Goal: Task Accomplishment & Management: Manage account settings

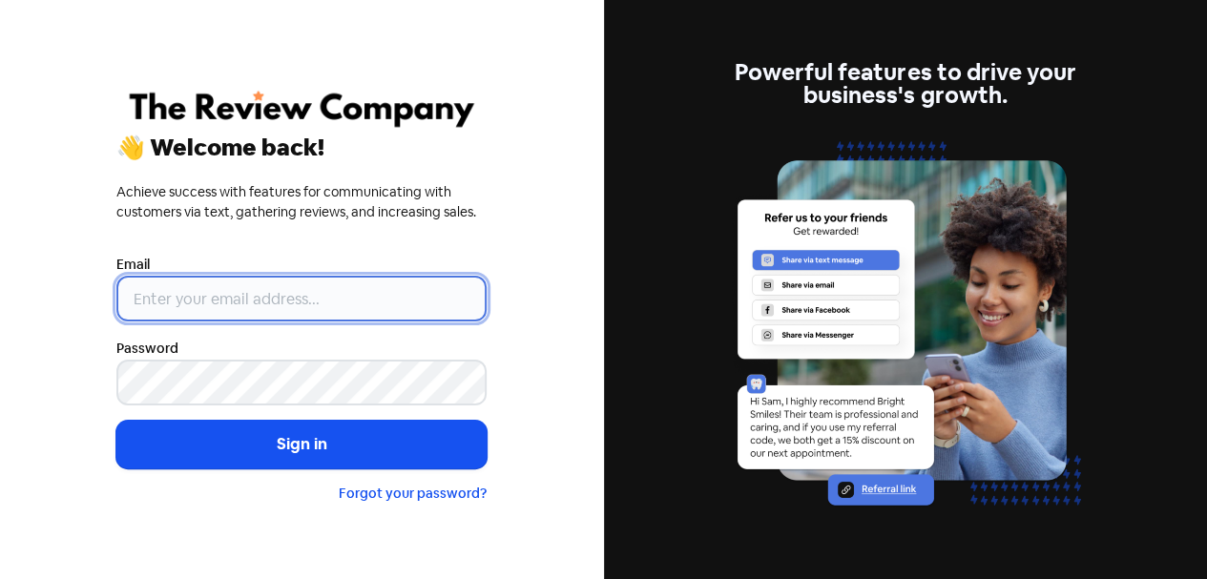
click at [281, 310] on input "email" at bounding box center [301, 299] width 370 height 46
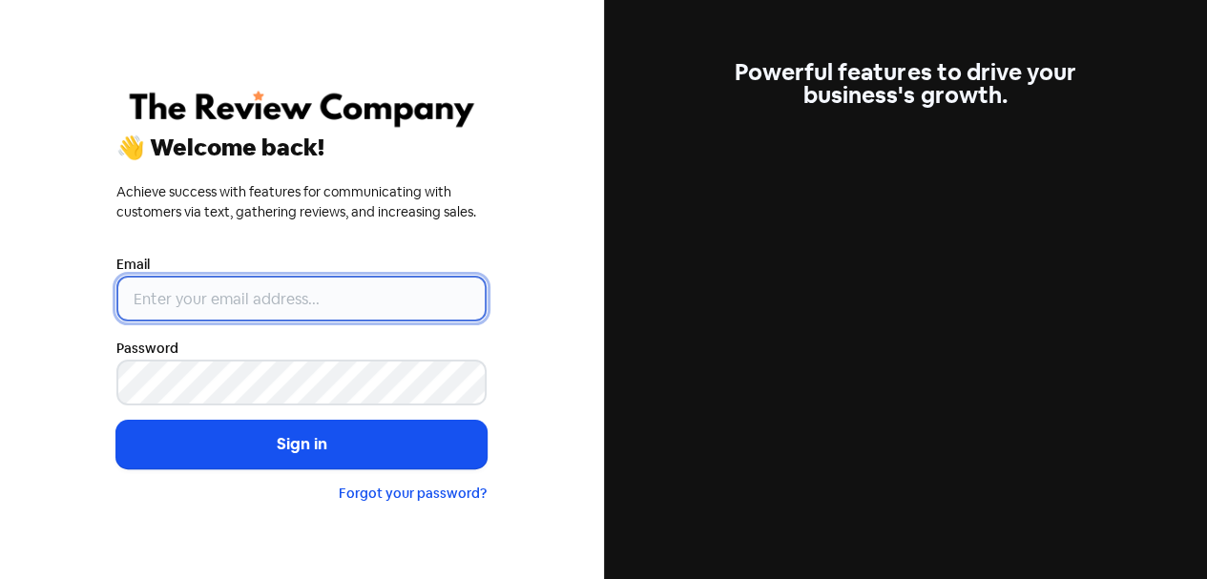
type input "[EMAIL_ADDRESS][DOMAIN_NAME]"
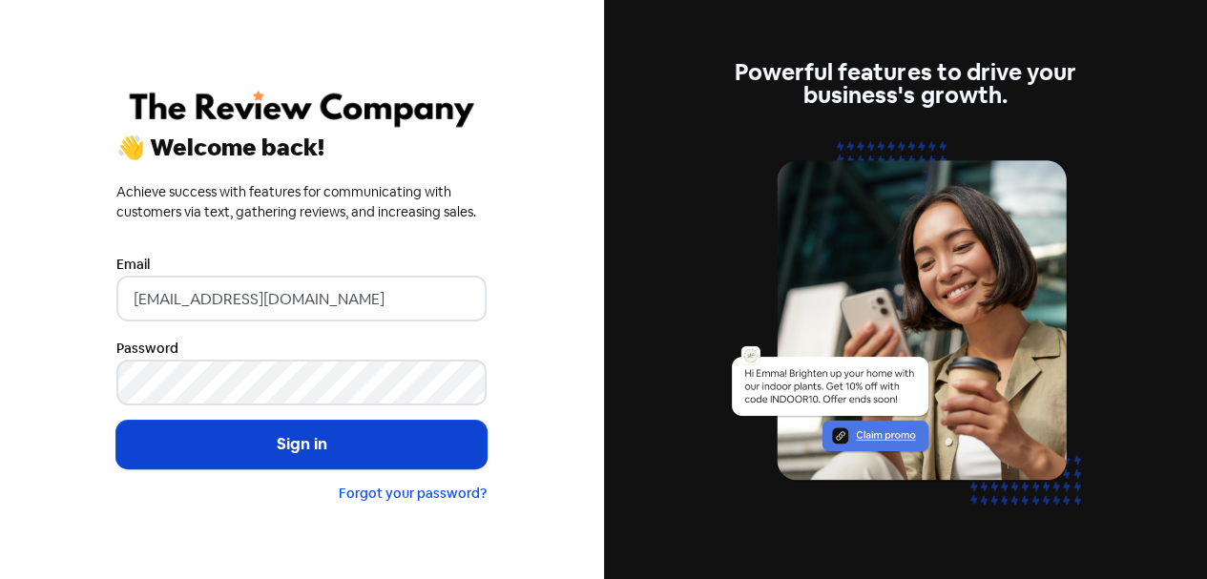
click at [309, 441] on button "Sign in" at bounding box center [301, 445] width 370 height 48
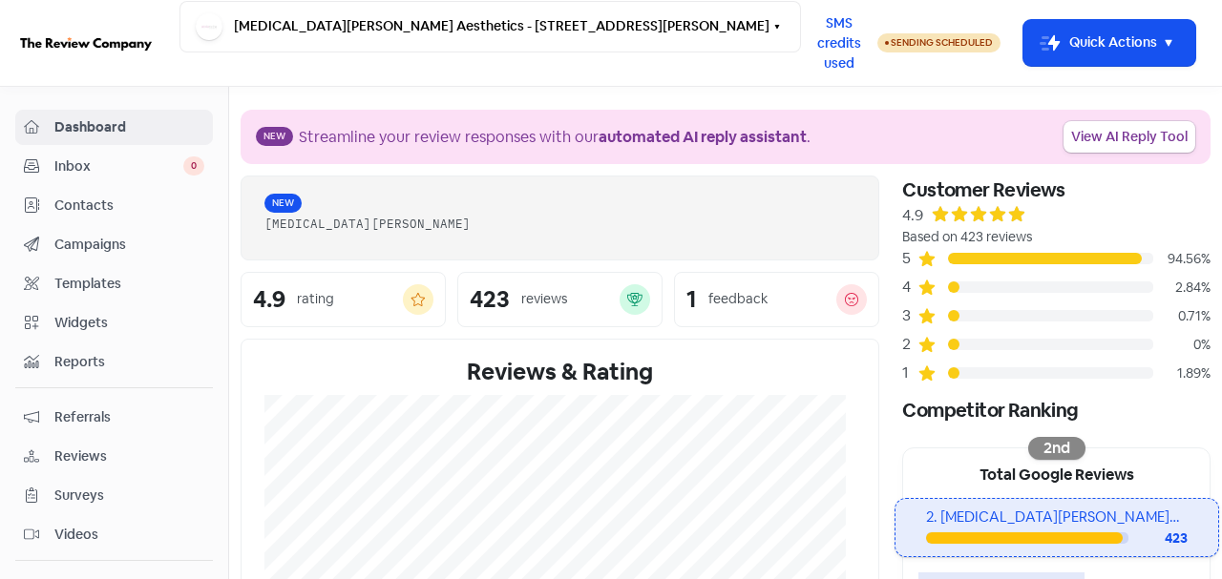
click at [73, 455] on span "Reviews" at bounding box center [129, 457] width 150 height 20
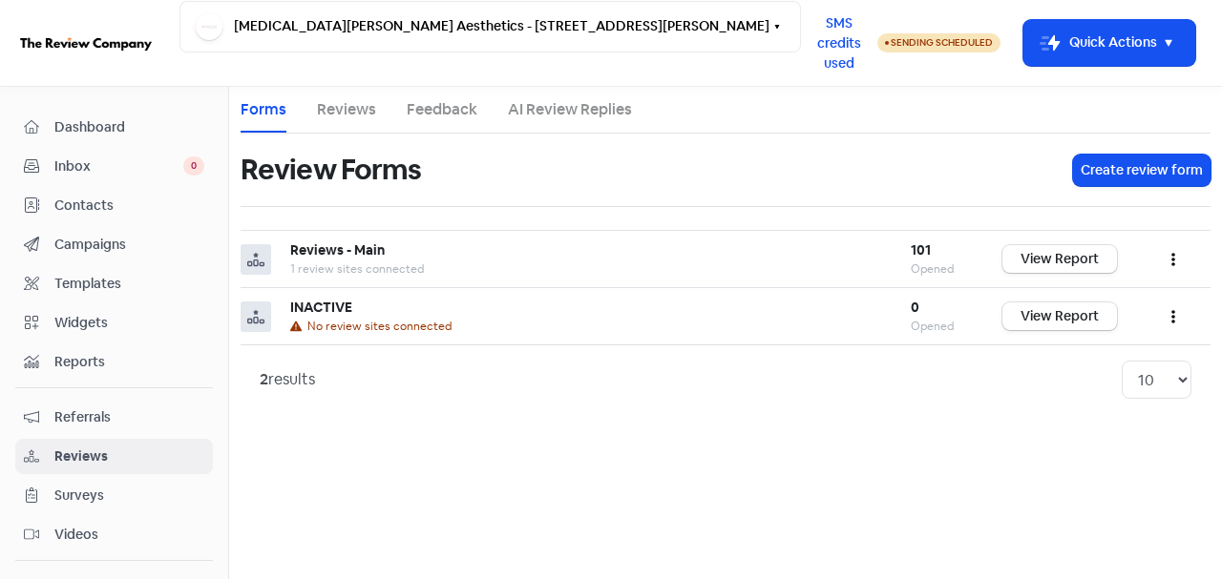
click at [95, 123] on span "Dashboard" at bounding box center [129, 127] width 150 height 20
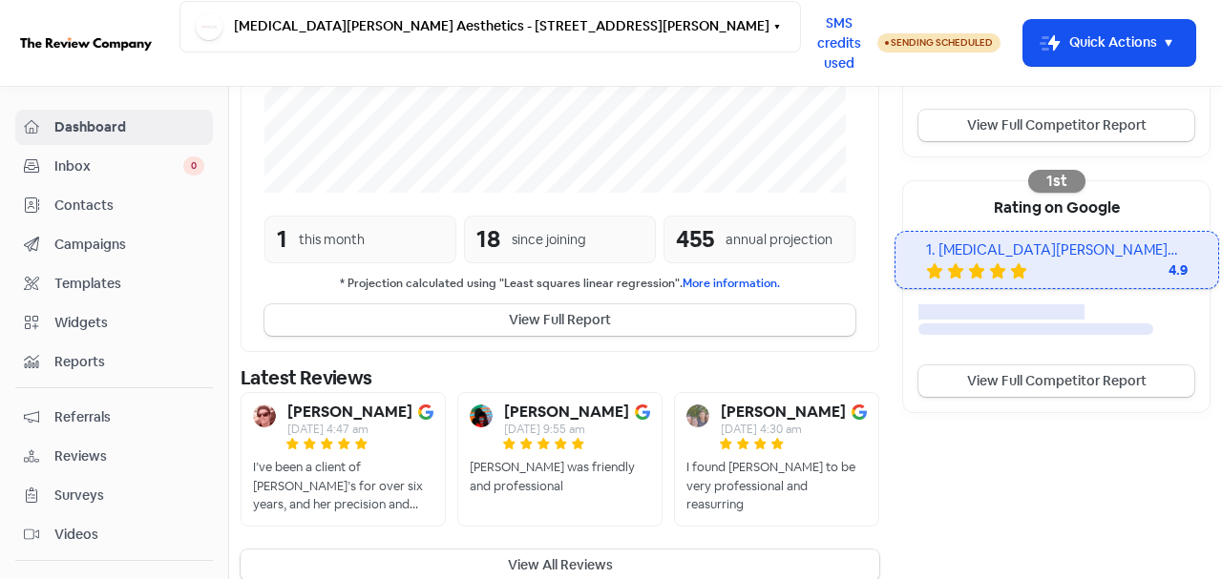
scroll to position [542, 0]
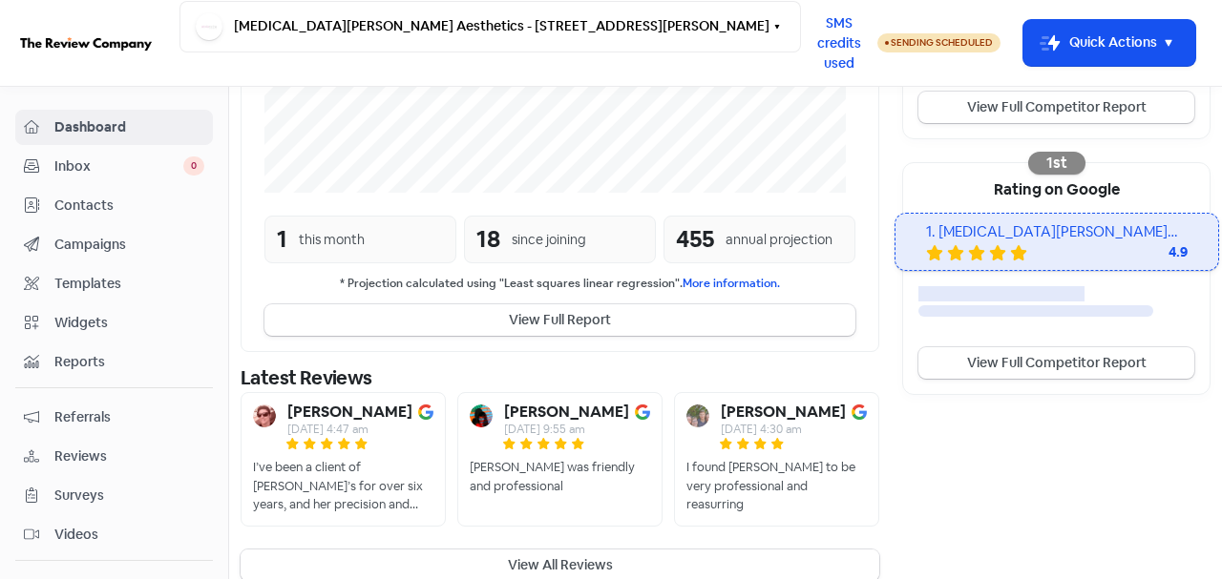
click at [551, 550] on button "View All Reviews" at bounding box center [559, 565] width 638 height 31
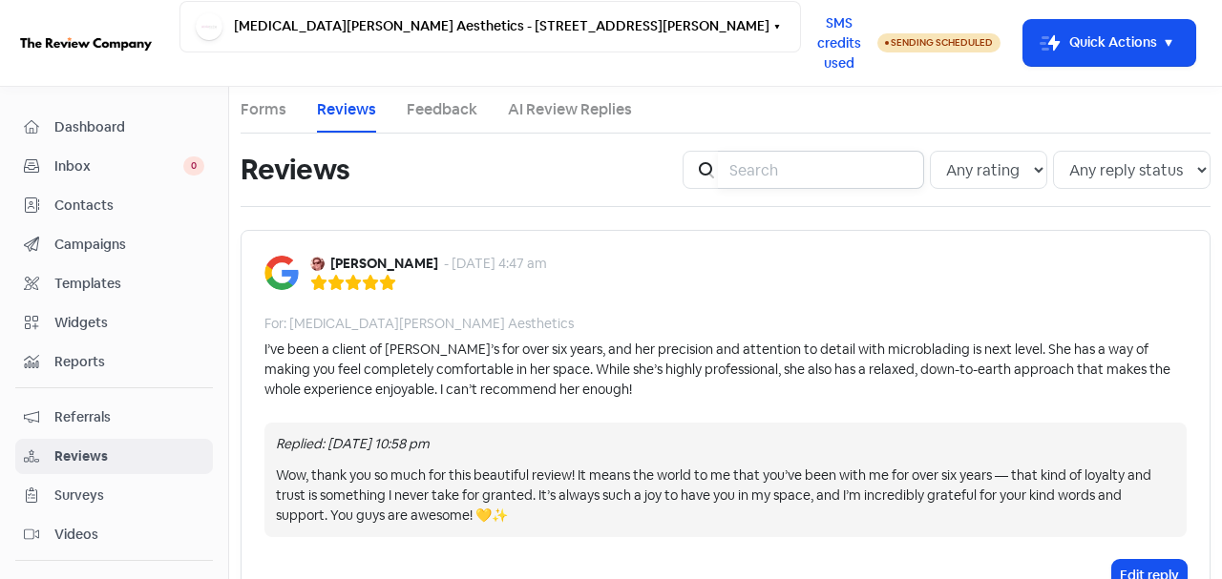
click at [737, 175] on input "search" at bounding box center [821, 170] width 206 height 38
type input "marissa.holden@adelaide.edu.au"
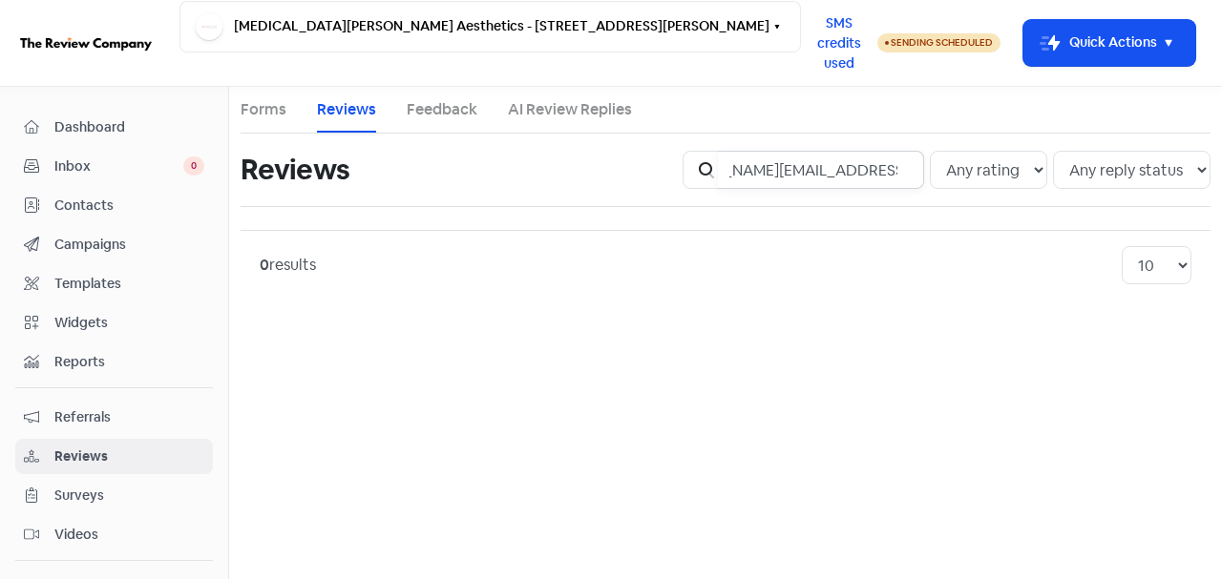
click at [909, 173] on input "marissa.holden@adelaide.edu.au" at bounding box center [821, 170] width 206 height 38
drag, startPoint x: 796, startPoint y: 170, endPoint x: 720, endPoint y: 175, distance: 76.5
click at [720, 175] on div "Icon For Search marissa" at bounding box center [802, 170] width 241 height 38
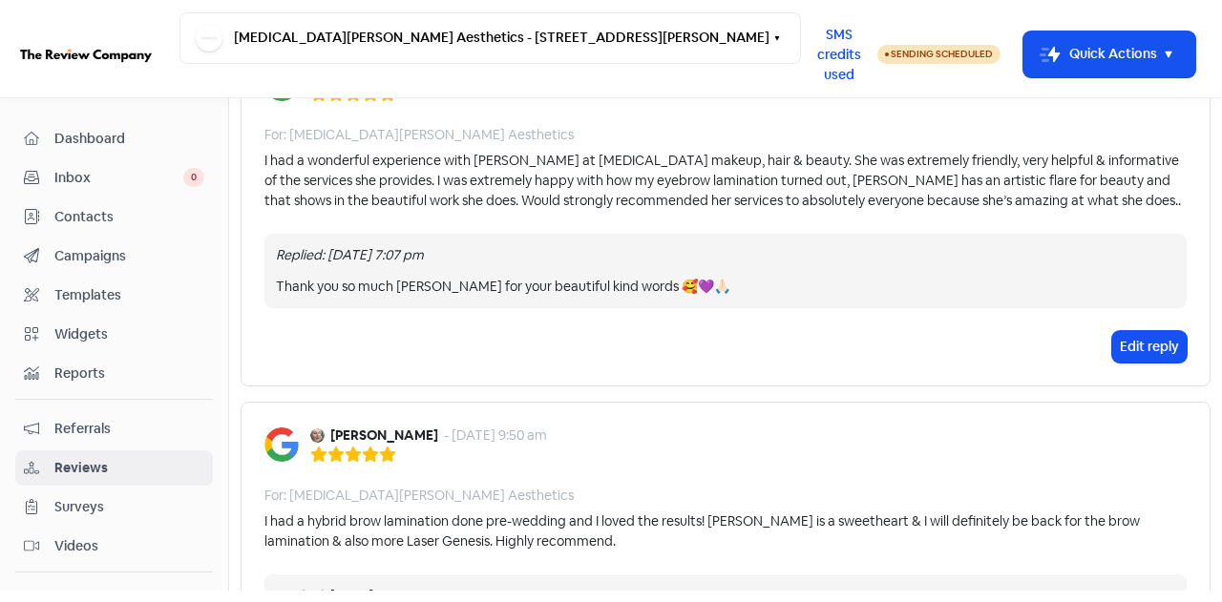
scroll to position [52, 0]
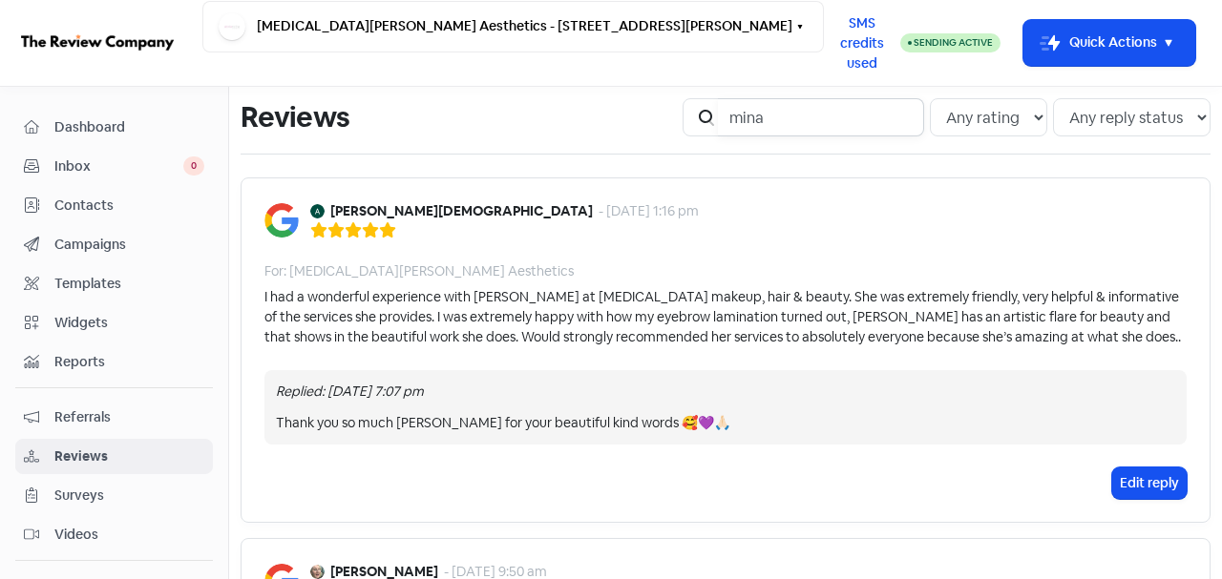
drag, startPoint x: 796, startPoint y: 125, endPoint x: 712, endPoint y: 140, distance: 85.4
click at [712, 140] on div "Icon For Search mina Any rating 5 star 4 star 3 star 2 star 1 star Any reply st…" at bounding box center [946, 117] width 551 height 61
type input "evelyn"
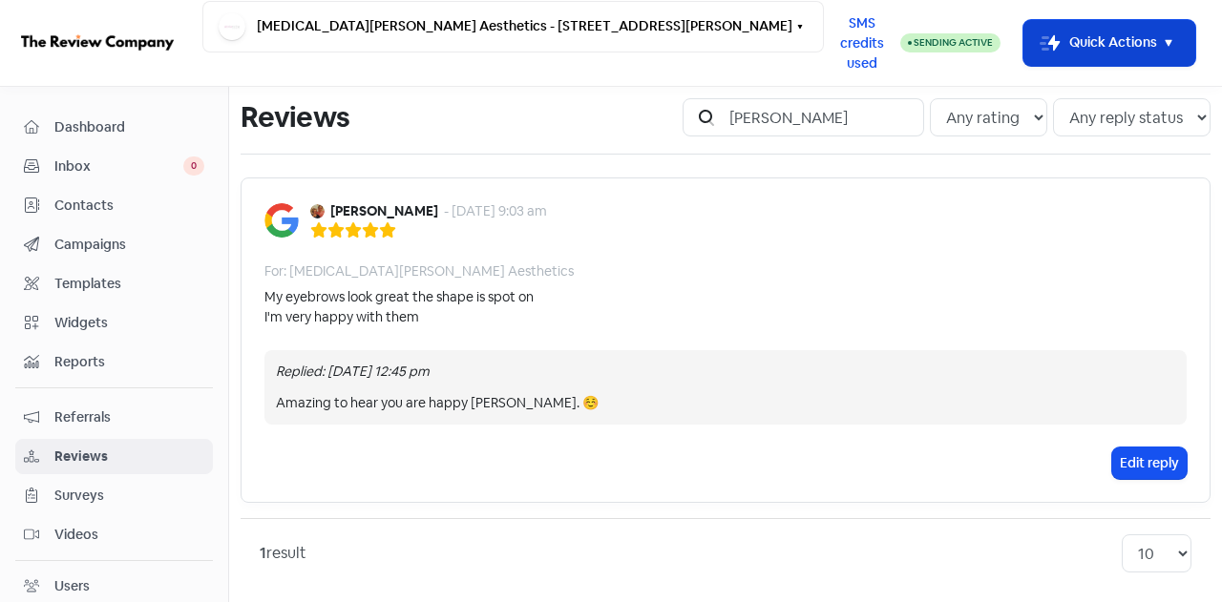
click at [1038, 53] on rect "button" at bounding box center [1049, 42] width 23 height 23
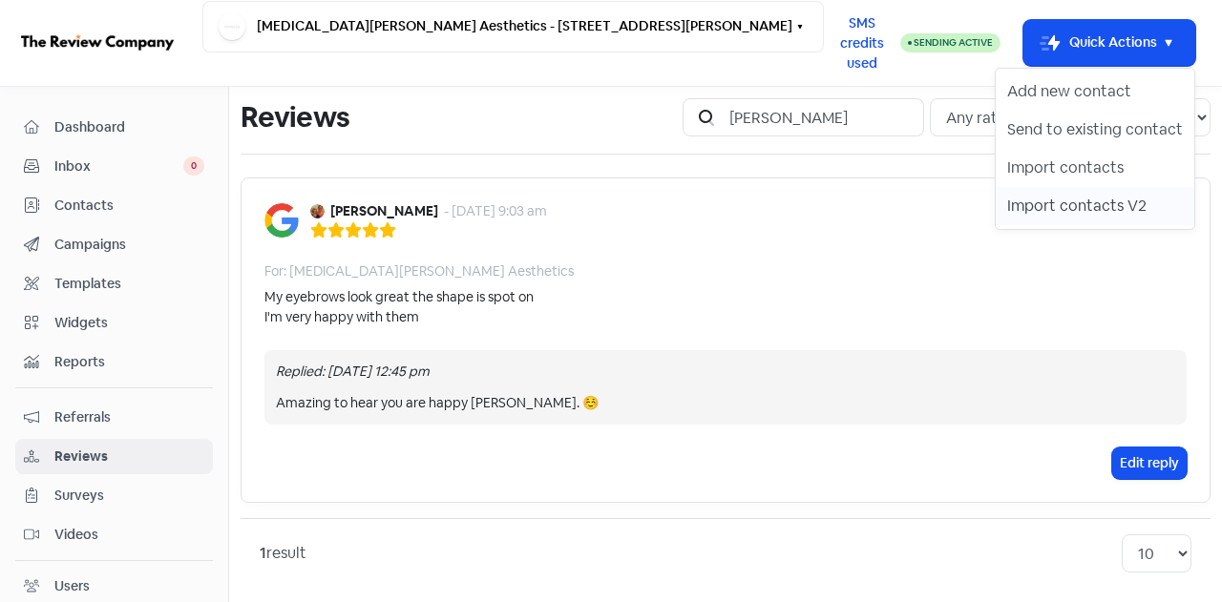
click at [1053, 213] on button "Import contacts V2" at bounding box center [1094, 206] width 199 height 38
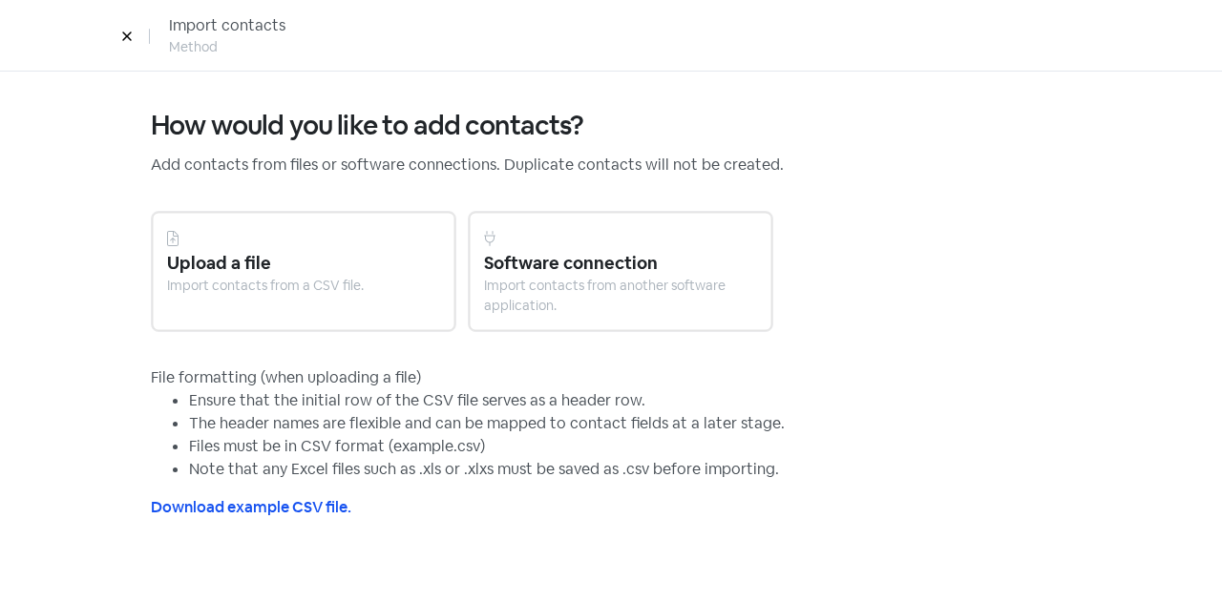
click at [324, 278] on div "Import contacts from a CSV file." at bounding box center [303, 286] width 273 height 20
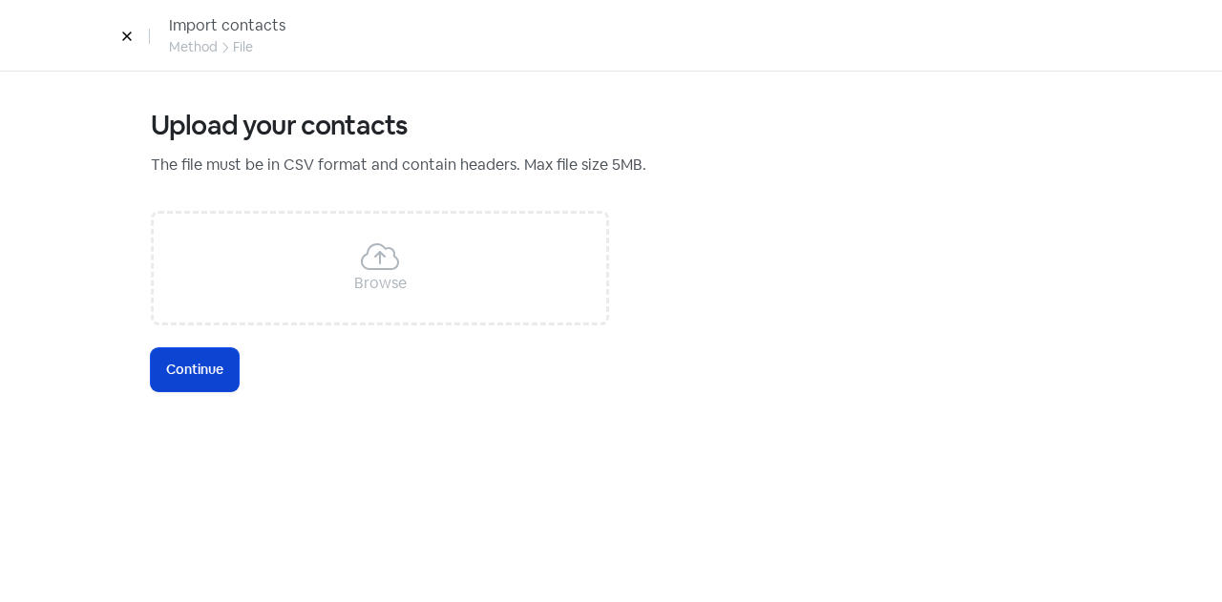
click at [232, 366] on button "Icon For Loading Continue" at bounding box center [195, 369] width 88 height 43
click at [372, 272] on div "Browse" at bounding box center [380, 283] width 52 height 23
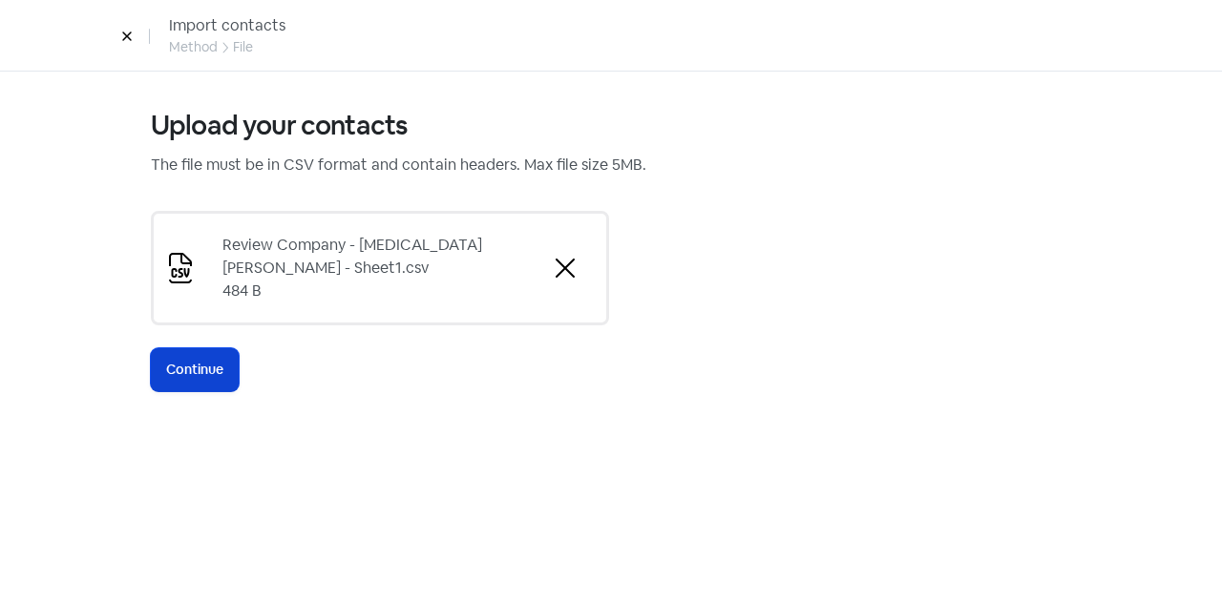
click at [186, 364] on span "Continue" at bounding box center [194, 370] width 57 height 20
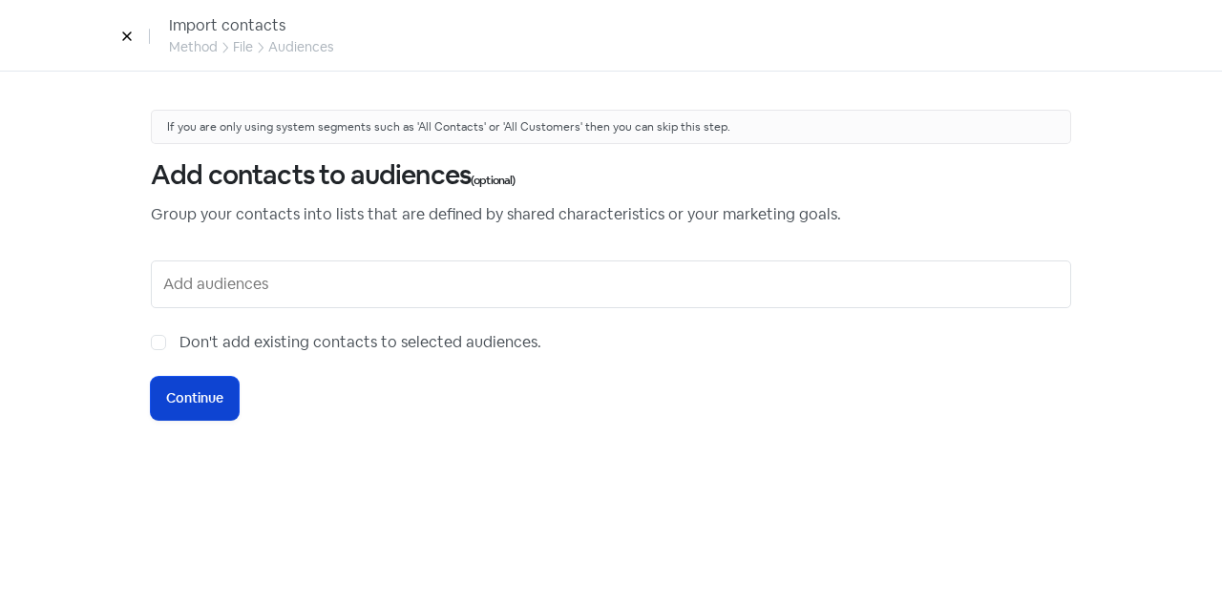
click at [203, 391] on span "Continue" at bounding box center [194, 398] width 57 height 20
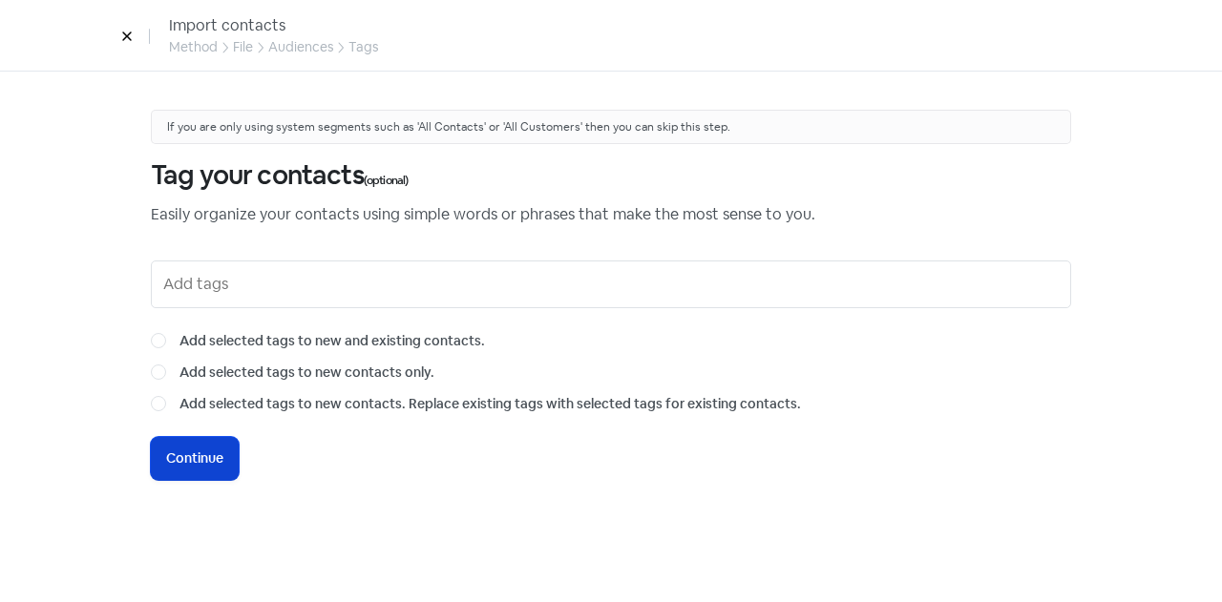
click at [203, 449] on span "Continue" at bounding box center [194, 459] width 57 height 20
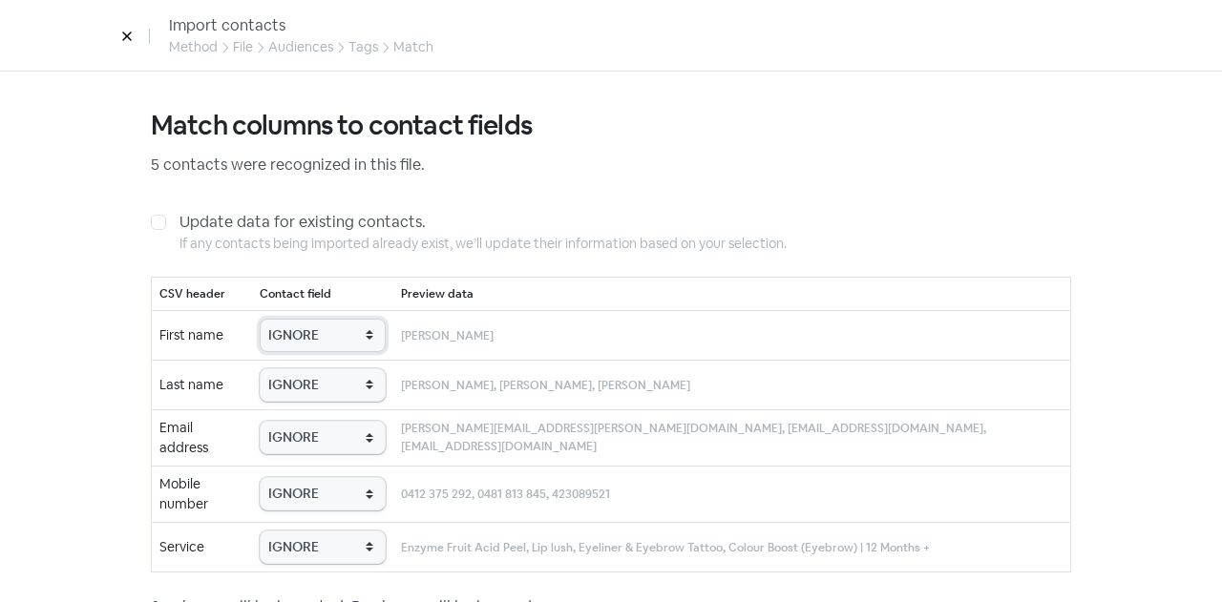
click at [317, 336] on select "IGNORE First name Last name Mobile number Email address Contact status Service" at bounding box center [323, 335] width 126 height 33
select select "first_name"
click at [283, 319] on select "IGNORE First name Last name Mobile number Email address Contact status Service" at bounding box center [323, 335] width 126 height 33
click at [326, 396] on select "IGNORE First name Last name Mobile number Email address Contact status Service" at bounding box center [323, 384] width 126 height 33
select select "last_name"
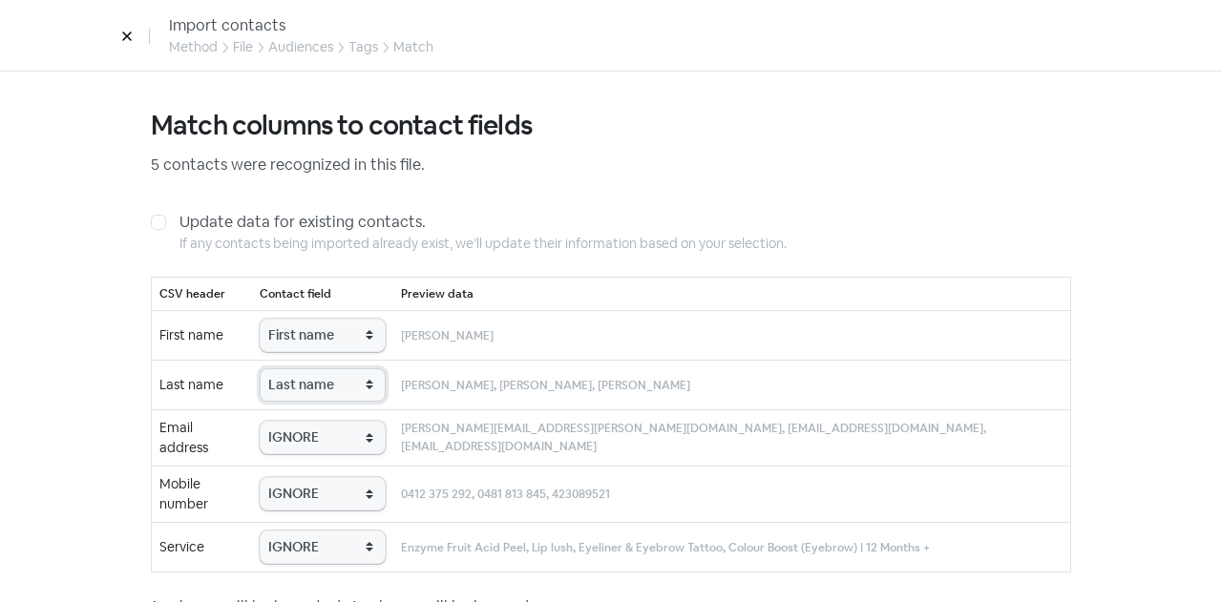
click at [283, 368] on select "IGNORE First name Last name Mobile number Email address Contact status Service" at bounding box center [323, 384] width 126 height 33
click at [343, 430] on select "IGNORE First name Last name Mobile number Email address Contact status Service" at bounding box center [323, 437] width 126 height 33
select select "email"
click at [283, 421] on select "IGNORE First name Last name Mobile number Email address Contact status Service" at bounding box center [323, 437] width 126 height 33
click at [315, 482] on select "IGNORE First name Last name Mobile number Email address Contact status Service" at bounding box center [323, 493] width 126 height 33
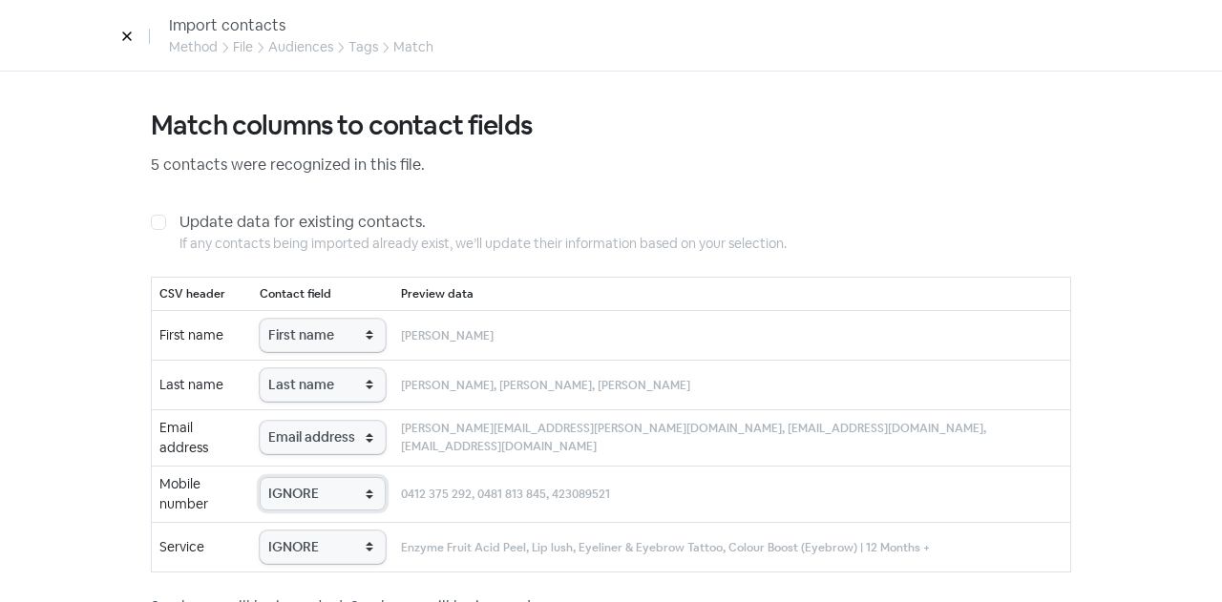
select select "phone"
click at [283, 477] on select "IGNORE First name Last name Mobile number Email address Contact status Service" at bounding box center [323, 493] width 126 height 33
click at [323, 531] on select "IGNORE First name Last name Mobile number Email address Contact status Service" at bounding box center [323, 547] width 126 height 33
select select "service"
click at [283, 531] on select "IGNORE First name Last name Mobile number Email address Contact status Service" at bounding box center [323, 547] width 126 height 33
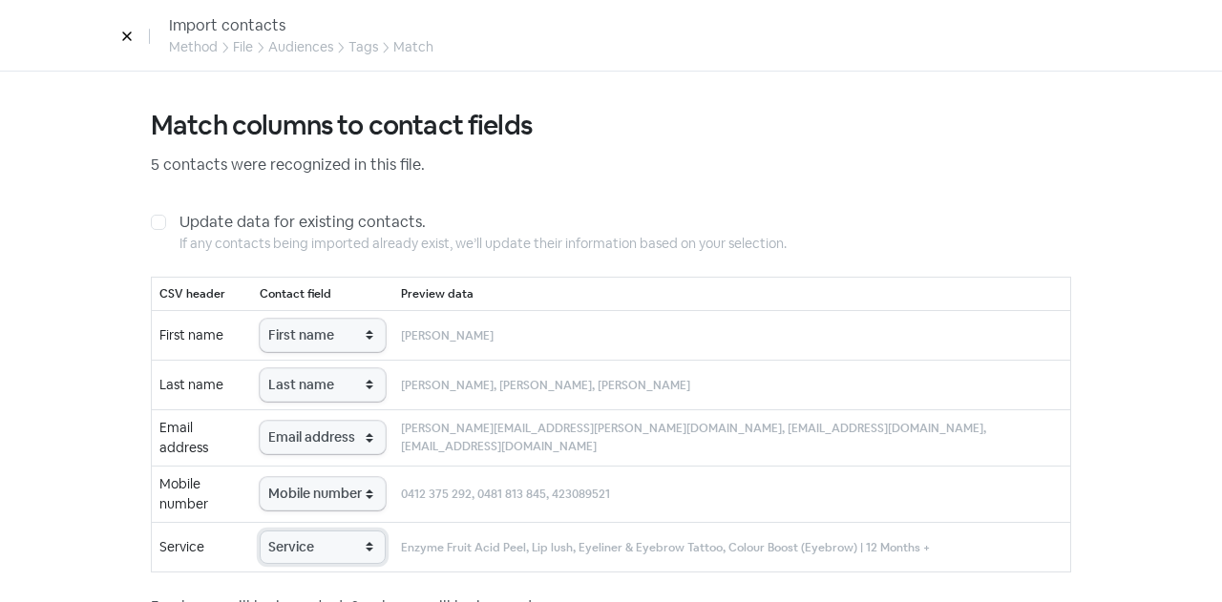
scroll to position [95, 0]
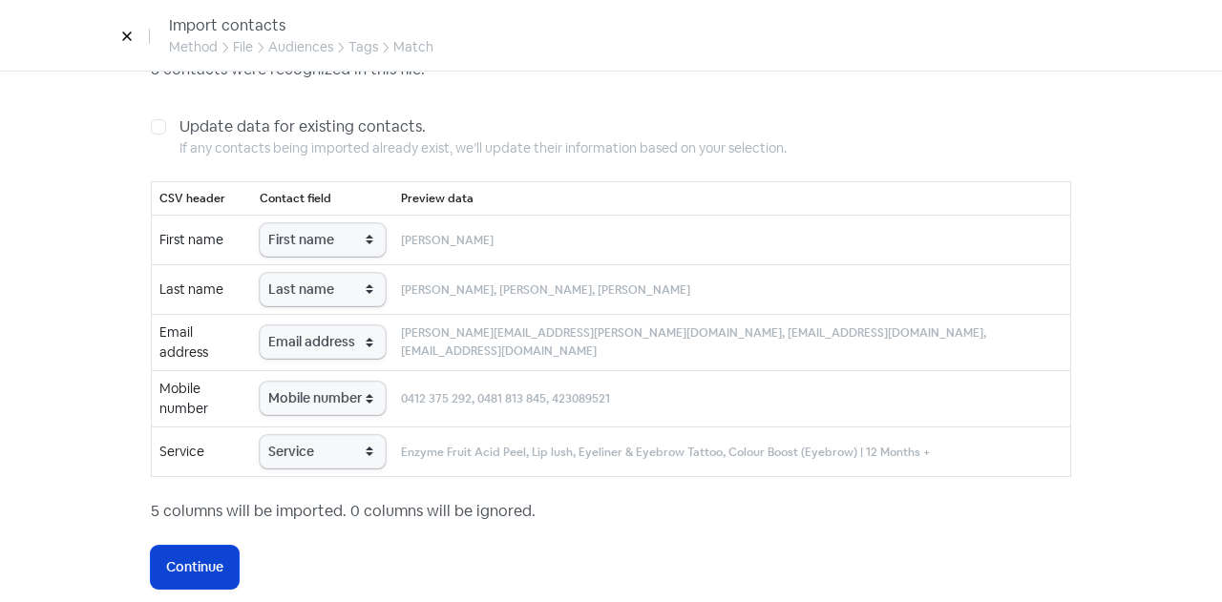
click at [191, 557] on span "Continue" at bounding box center [194, 567] width 57 height 20
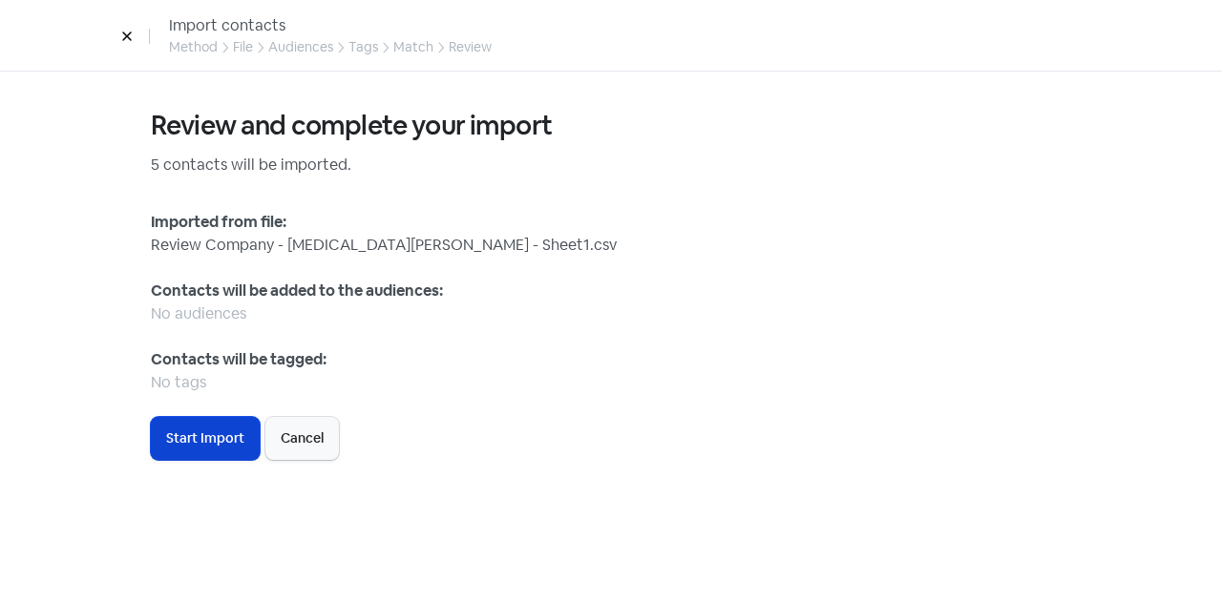
click at [196, 446] on span "Start Import" at bounding box center [205, 439] width 78 height 20
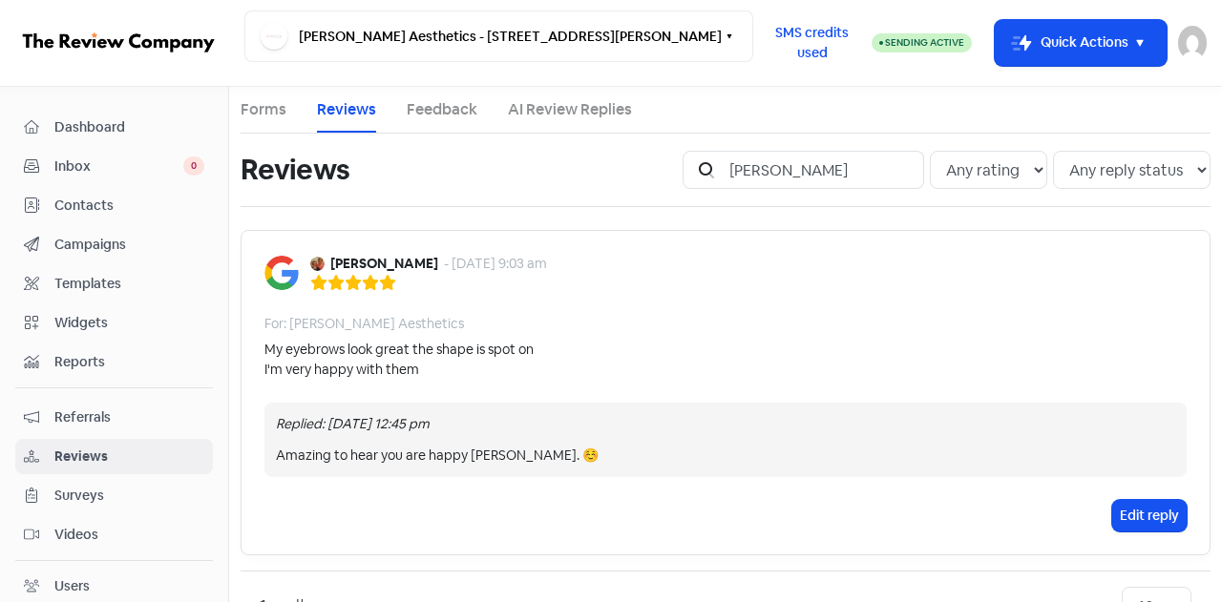
click at [84, 209] on span "Contacts" at bounding box center [129, 206] width 150 height 20
